Goal: Information Seeking & Learning: Learn about a topic

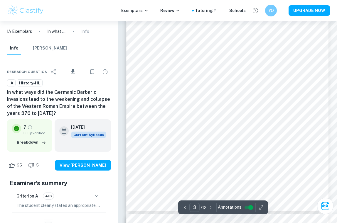
scroll to position [765, 0]
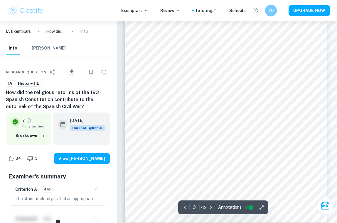
scroll to position [736, 0]
